Goal: Information Seeking & Learning: Learn about a topic

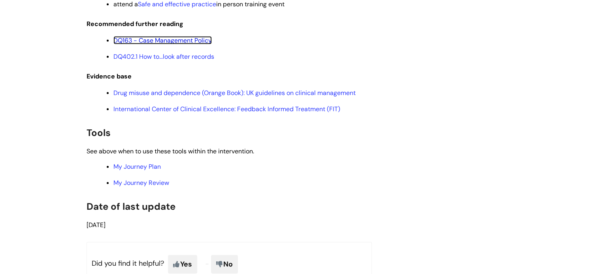
scroll to position [1668, 0]
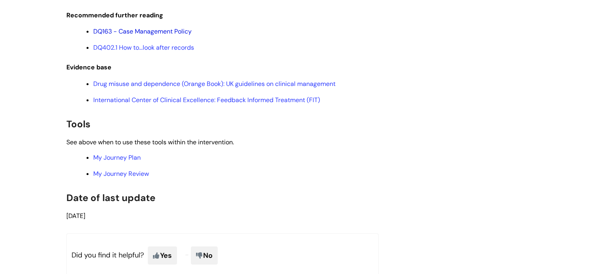
click at [181, 36] on link "DQ163 - Case Management Policy" at bounding box center [142, 31] width 98 height 8
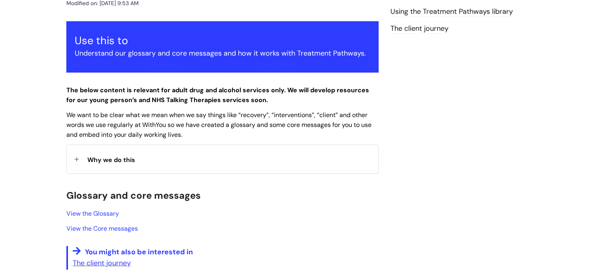
scroll to position [128, 0]
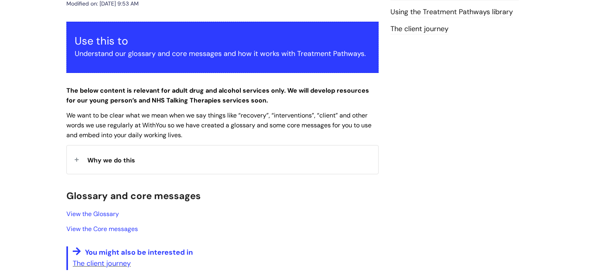
click at [263, 154] on div "Why we do this" at bounding box center [222, 160] width 311 height 28
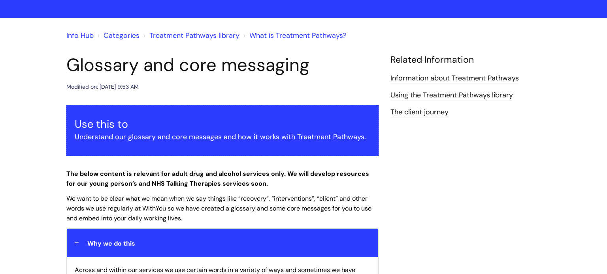
scroll to position [0, 0]
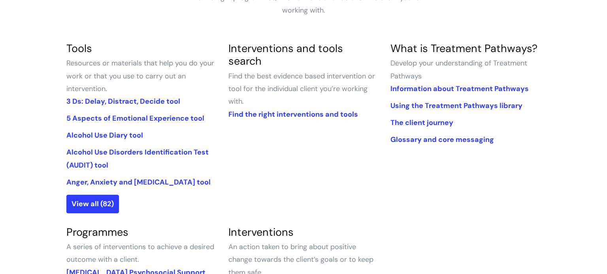
scroll to position [171, 0]
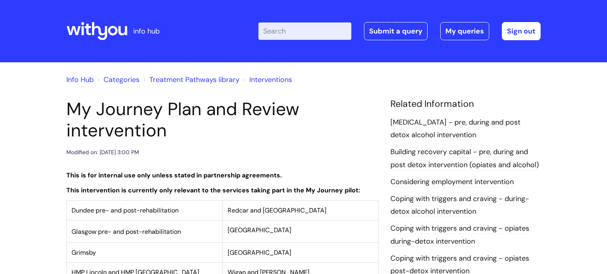
scroll to position [1668, 0]
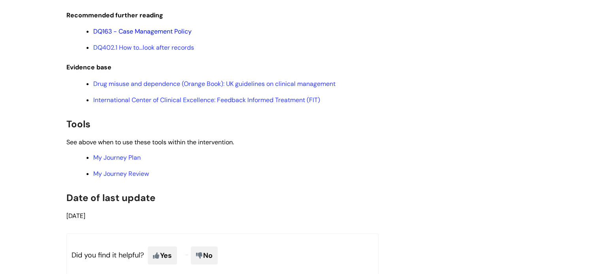
click at [174, 36] on link "DQ163 - Case Management Policy" at bounding box center [142, 31] width 98 height 8
